Goal: Transaction & Acquisition: Purchase product/service

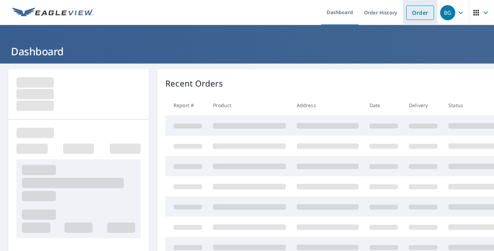
click at [427, 11] on link "Order" at bounding box center [420, 12] width 28 height 14
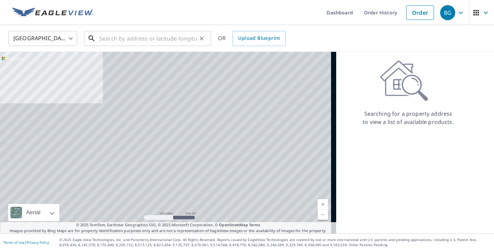
click at [144, 42] on input "text" at bounding box center [148, 38] width 98 height 19
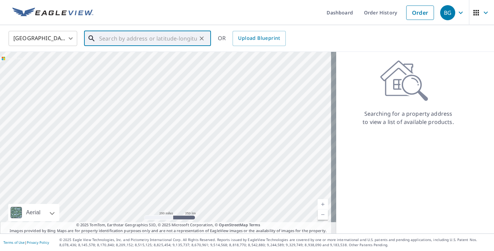
paste input "[STREET_ADDRESS][PERSON_NAME]"
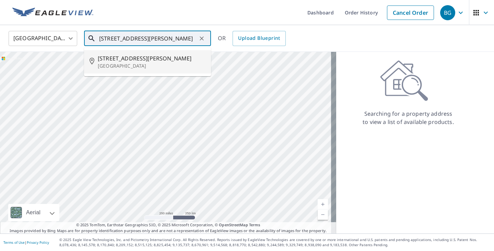
click at [140, 55] on span "[STREET_ADDRESS][PERSON_NAME]" at bounding box center [152, 58] width 108 height 8
type input "[STREET_ADDRESS][PERSON_NAME]"
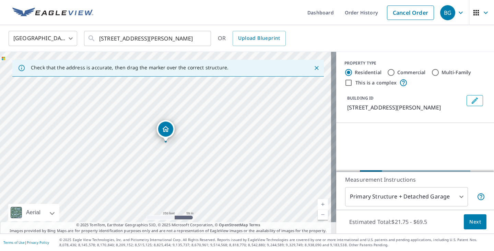
click at [472, 217] on button "Next" at bounding box center [475, 221] width 23 height 15
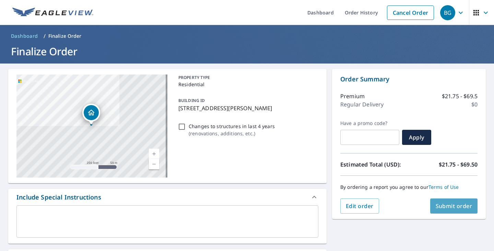
click at [443, 209] on span "Submit order" at bounding box center [454, 206] width 37 height 8
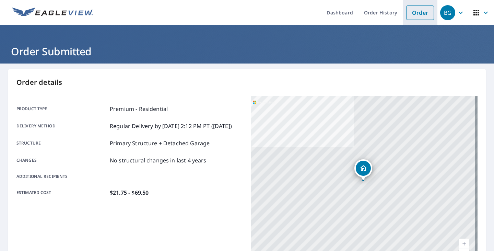
click at [414, 10] on link "Order" at bounding box center [420, 12] width 28 height 14
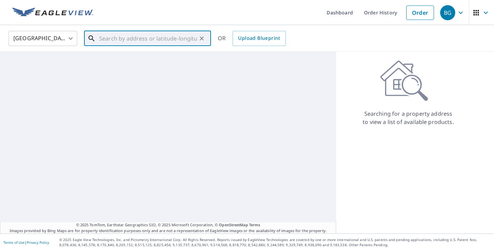
click at [132, 46] on input "text" at bounding box center [148, 38] width 98 height 19
paste input "[STREET_ADDRESS][PERSON_NAME]"
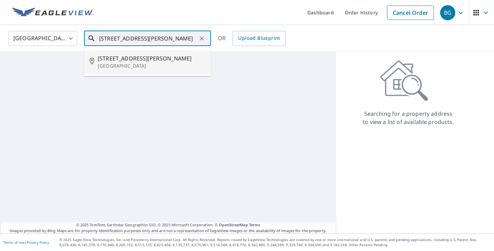
click at [133, 57] on span "[STREET_ADDRESS][PERSON_NAME]" at bounding box center [152, 58] width 108 height 8
type input "[STREET_ADDRESS][PERSON_NAME]"
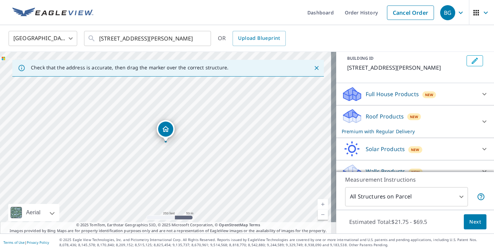
scroll to position [39, 0]
click at [396, 96] on p "Full House Products" at bounding box center [392, 95] width 53 height 8
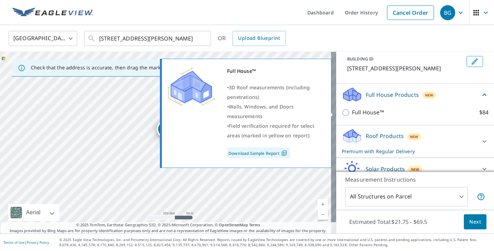
click at [364, 110] on p "Full House™" at bounding box center [368, 112] width 32 height 9
click at [352, 110] on input "Full House™ $84" at bounding box center [347, 112] width 10 height 8
checkbox input "true"
checkbox input "false"
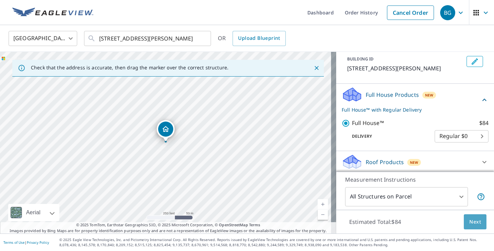
click at [469, 220] on span "Next" at bounding box center [475, 222] width 12 height 9
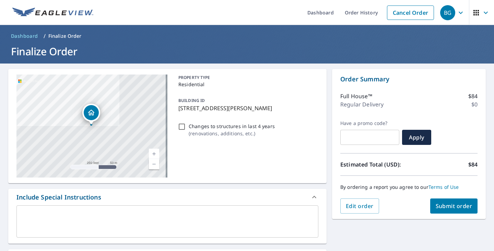
click at [446, 216] on div "Order Summary Full House™ $84 Regular Delivery $0 Have a promo code? ​ Apply Es…" at bounding box center [409, 144] width 154 height 150
click at [452, 202] on span "Submit order" at bounding box center [454, 206] width 37 height 8
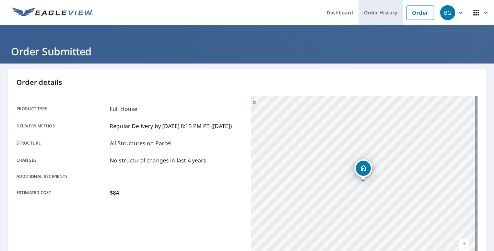
click at [389, 16] on link "Order History" at bounding box center [381, 12] width 44 height 25
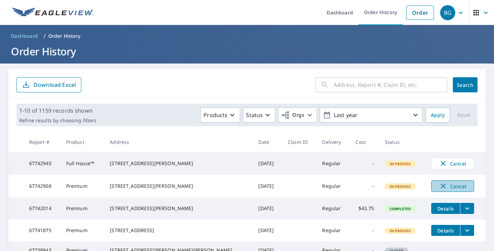
click at [443, 186] on span "Cancel" at bounding box center [453, 186] width 28 height 8
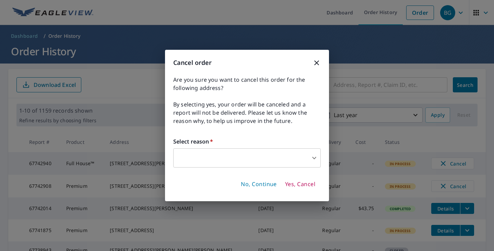
click at [279, 163] on body "BG BG Dashboard Order History Order BG Dashboard / Order History Order History …" at bounding box center [247, 125] width 494 height 251
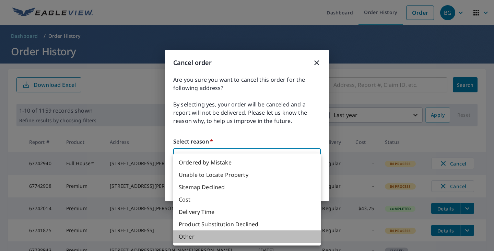
click at [247, 231] on li "Other" at bounding box center [247, 236] width 148 height 12
type input "36"
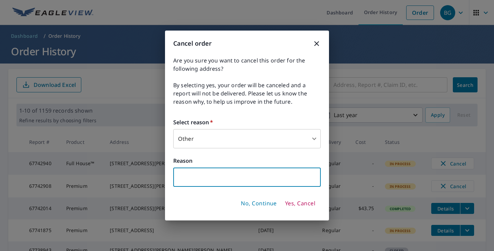
click at [253, 185] on input "text" at bounding box center [247, 176] width 148 height 19
type input "Not Needed"
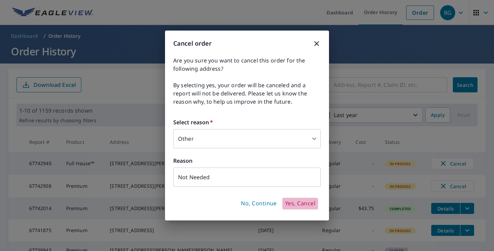
click at [293, 205] on span "Yes, Cancel" at bounding box center [300, 204] width 30 height 8
